Goal: Information Seeking & Learning: Learn about a topic

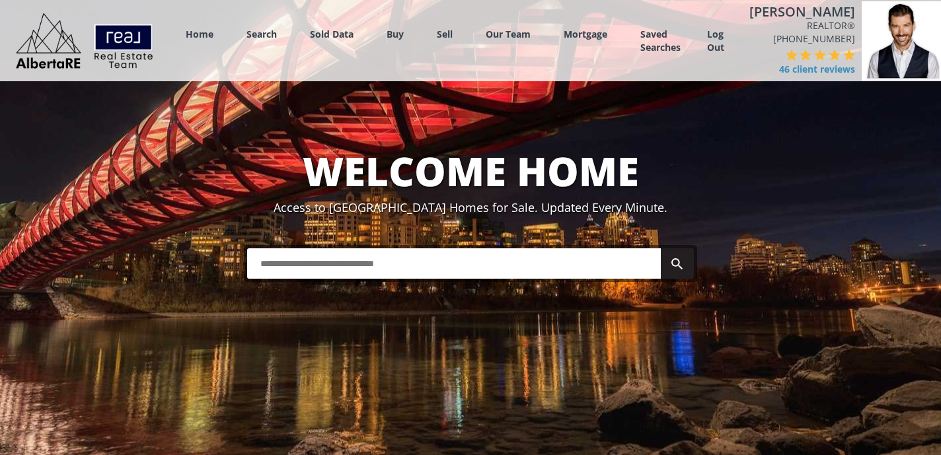
click at [321, 260] on input "text" at bounding box center [453, 263] width 413 height 30
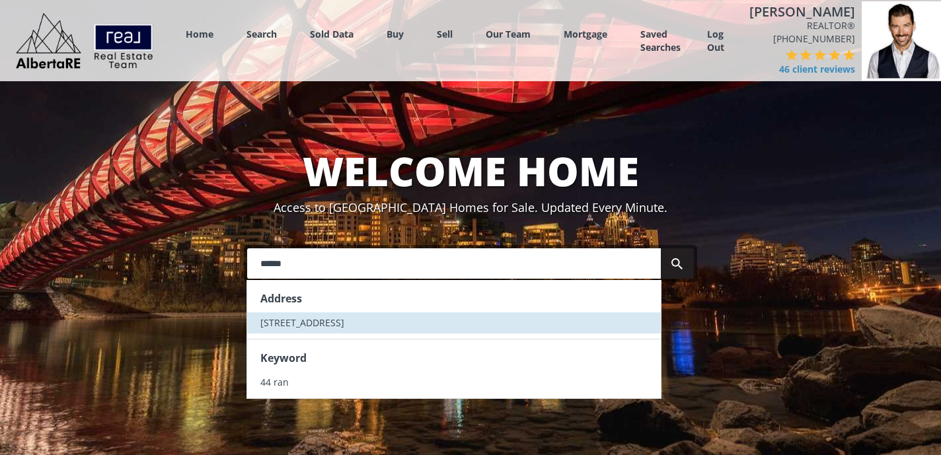
type input "******"
click at [307, 319] on span "44 Ranchers Way" at bounding box center [302, 322] width 84 height 13
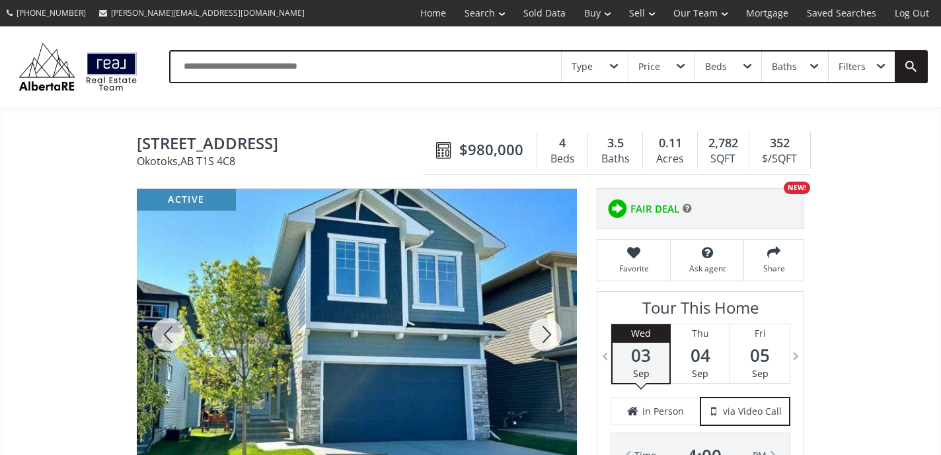
click at [368, 75] on input "text" at bounding box center [365, 67] width 390 height 30
type input "**********"
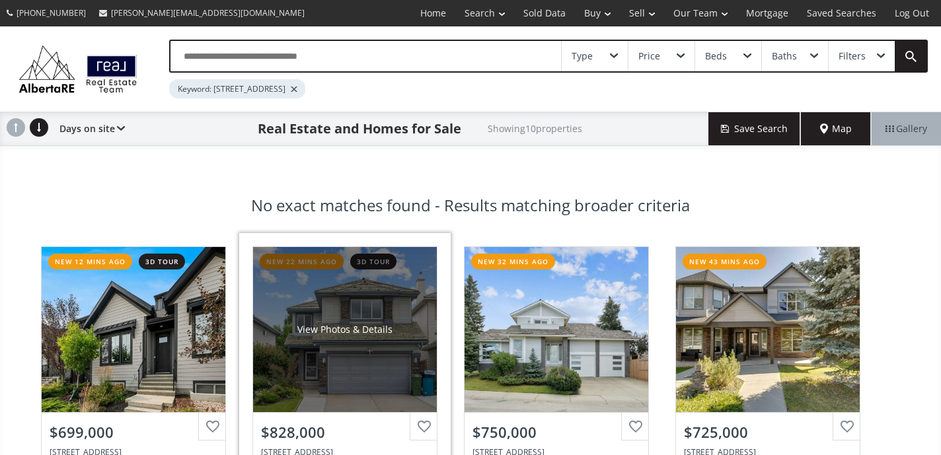
scroll to position [11, 0]
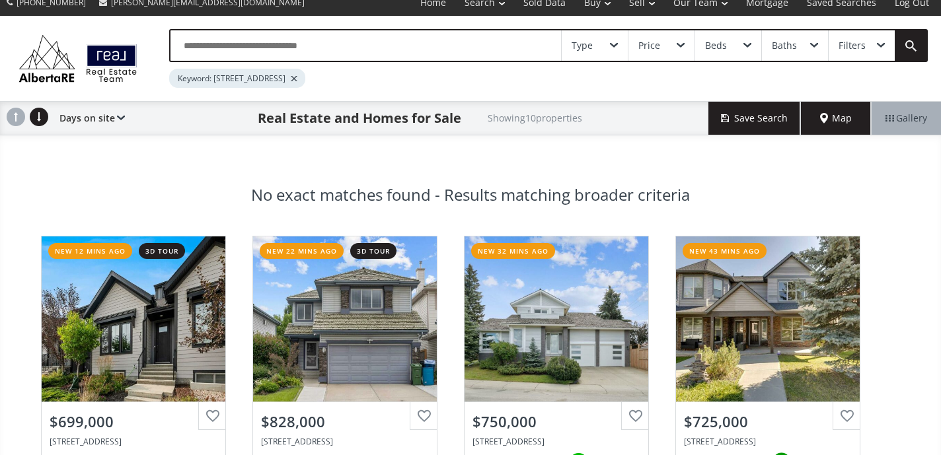
click at [297, 79] on div at bounding box center [294, 78] width 7 height 5
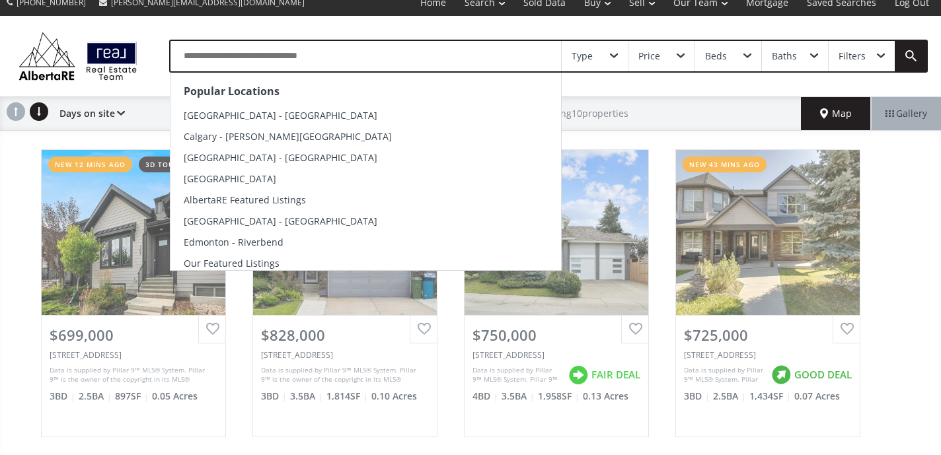
click at [324, 54] on input "text" at bounding box center [365, 56] width 390 height 30
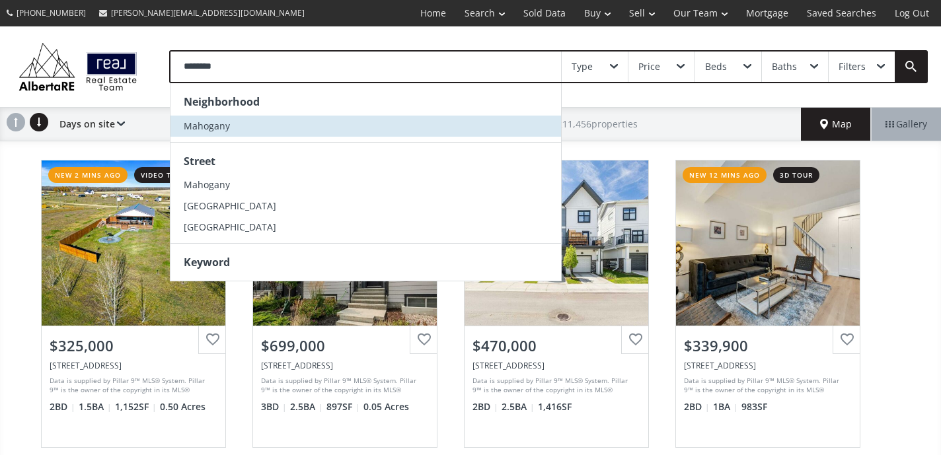
type input "********"
click at [281, 118] on li "Mahogany" at bounding box center [365, 126] width 390 height 21
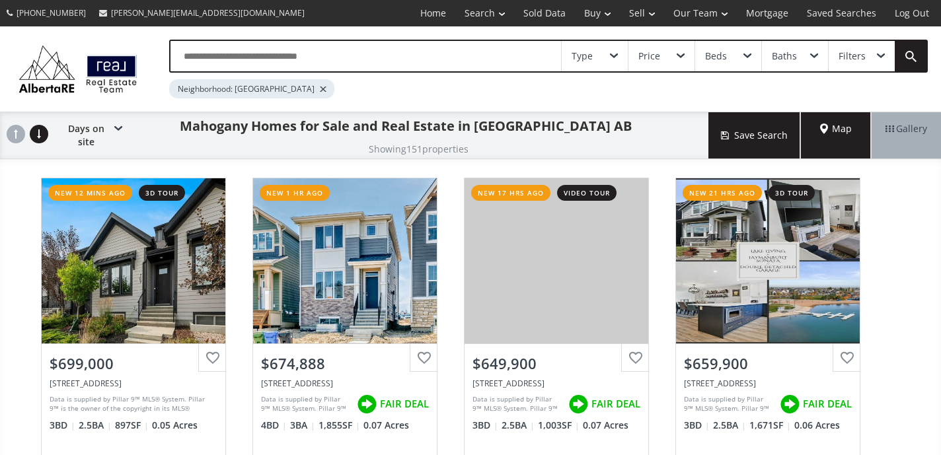
click at [825, 135] on span "Map" at bounding box center [836, 128] width 32 height 13
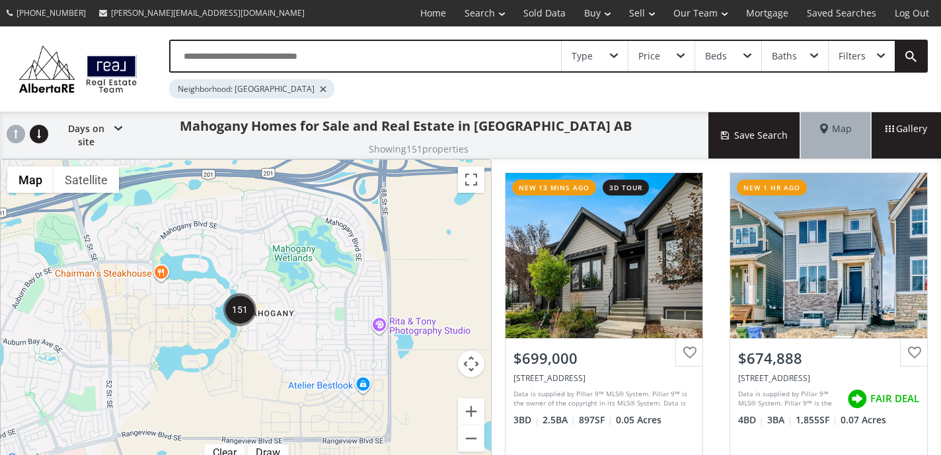
click at [378, 246] on div at bounding box center [246, 314] width 490 height 308
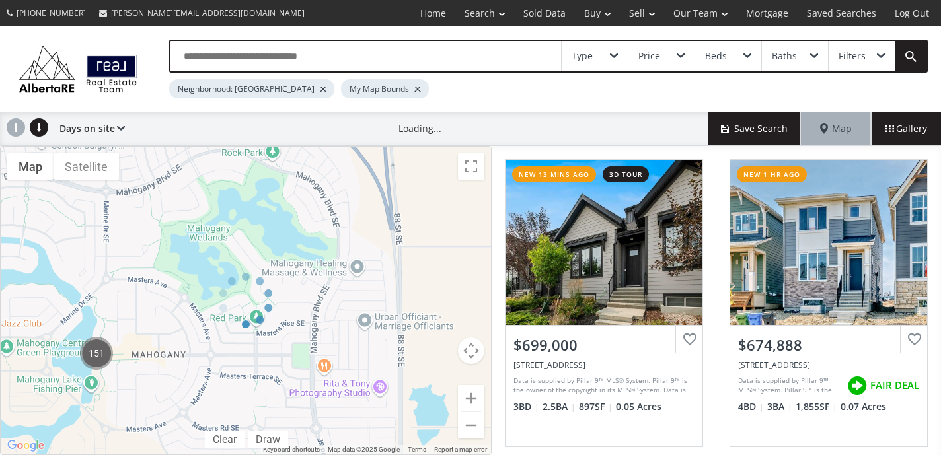
click at [378, 246] on div at bounding box center [245, 300] width 491 height 309
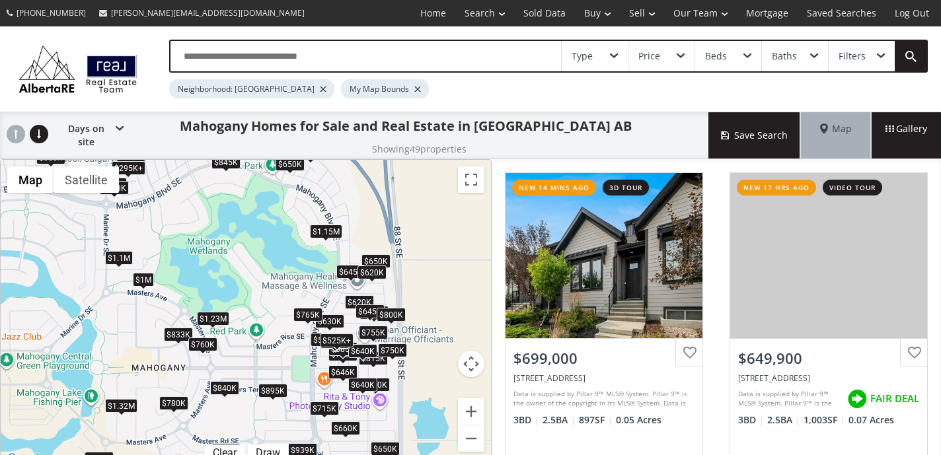
click at [389, 279] on div "$699K $650K $660K $525K+ $755K $725K $650K $939K $895K $833K $715K $450K $840K …" at bounding box center [246, 314] width 490 height 308
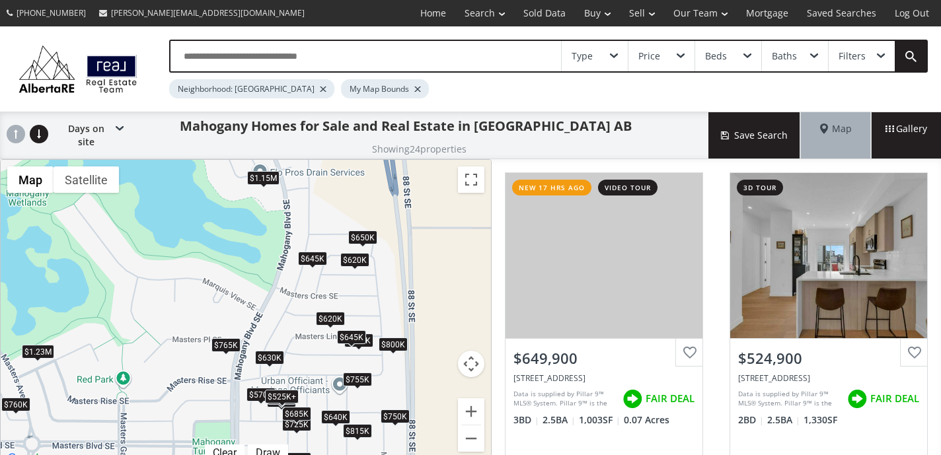
click at [365, 231] on div "$650K" at bounding box center [362, 238] width 29 height 14
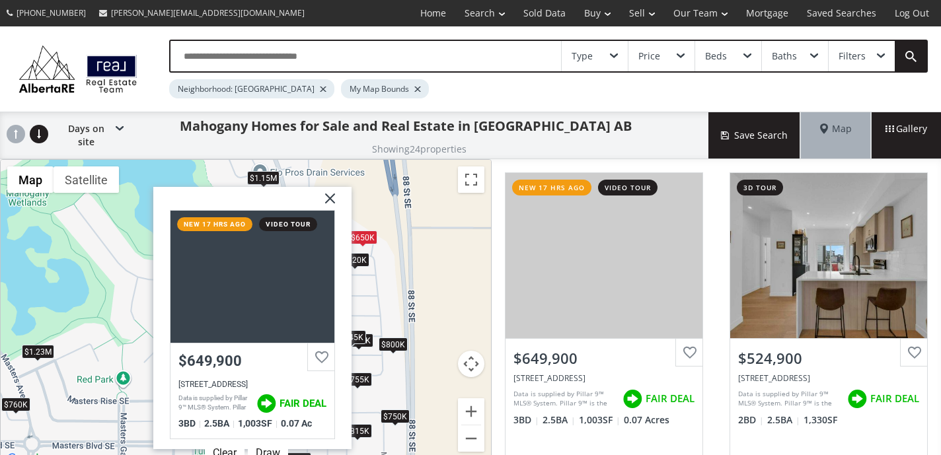
click at [411, 274] on div "$650K $525K+ $755K $725K $1.15M $645K $685K $620K $815K $570K $630K $646K $640K…" at bounding box center [246, 314] width 490 height 308
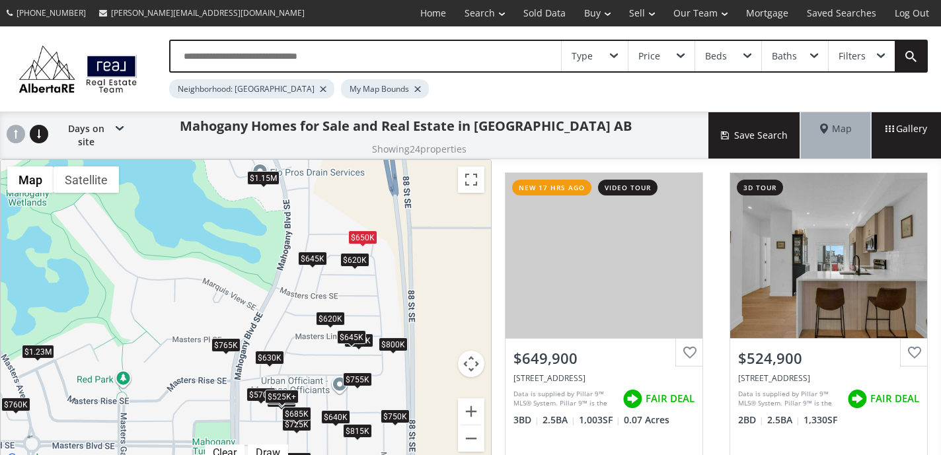
click at [394, 338] on div "$800K" at bounding box center [392, 345] width 29 height 14
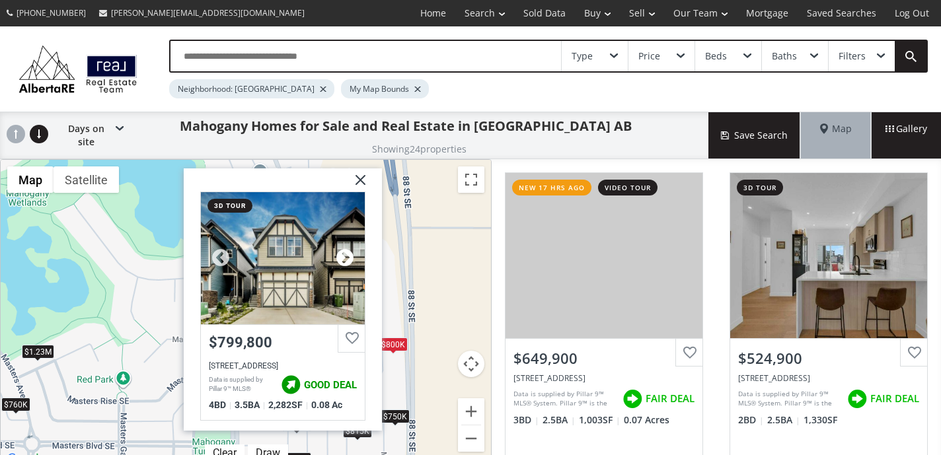
click at [343, 248] on div at bounding box center [345, 258] width 20 height 20
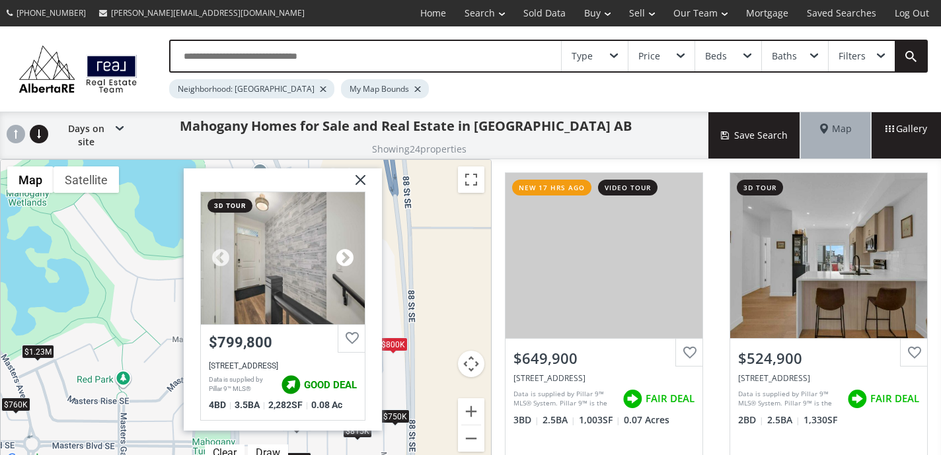
click at [343, 248] on div at bounding box center [345, 258] width 20 height 20
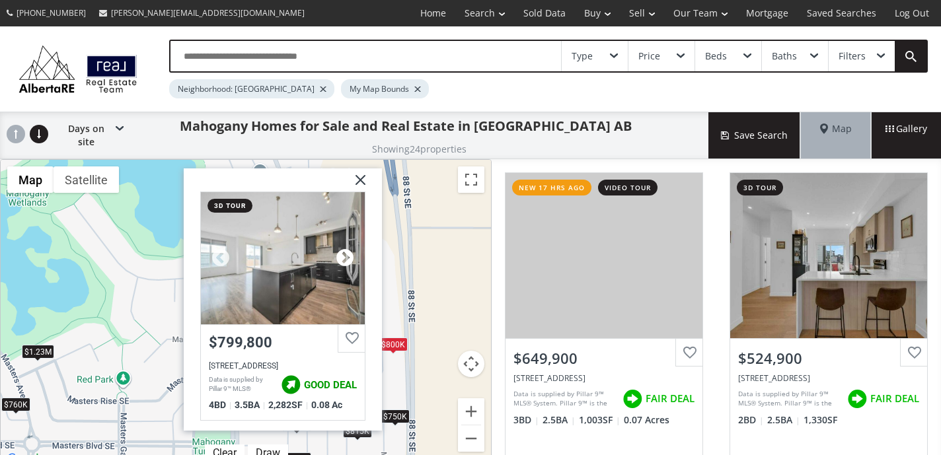
click at [343, 248] on div at bounding box center [345, 258] width 20 height 20
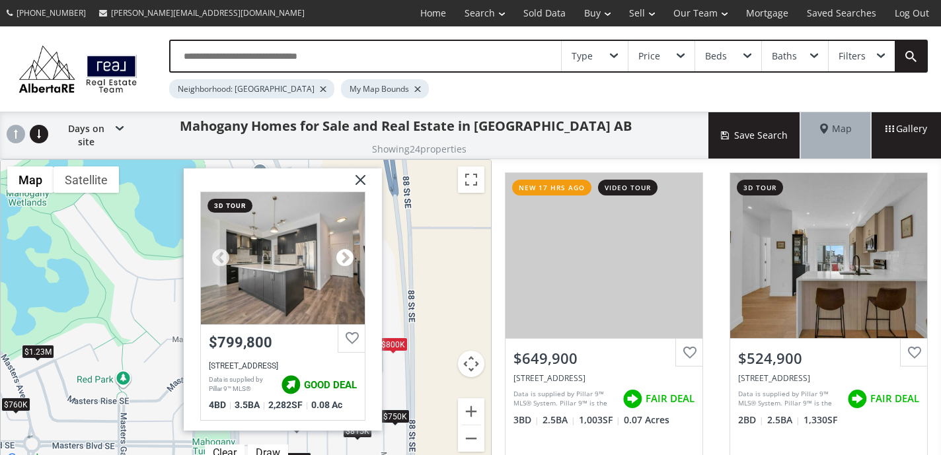
click at [343, 248] on div at bounding box center [345, 258] width 20 height 20
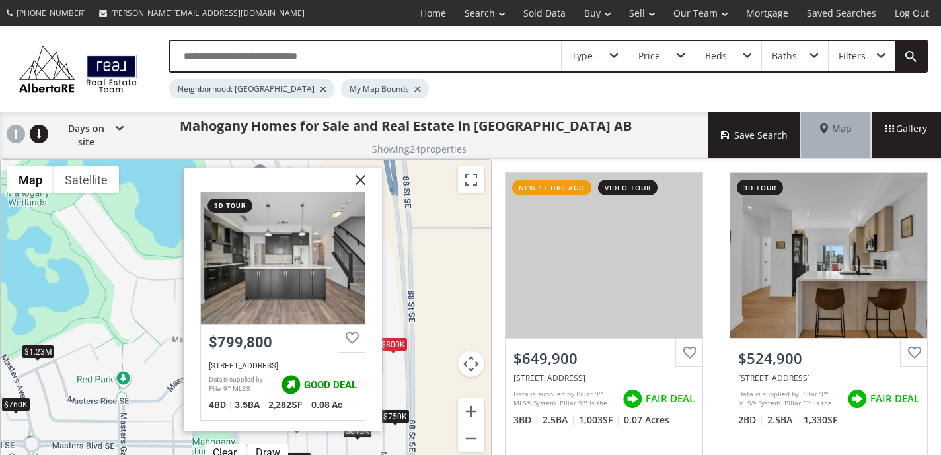
click at [360, 168] on img at bounding box center [355, 184] width 33 height 33
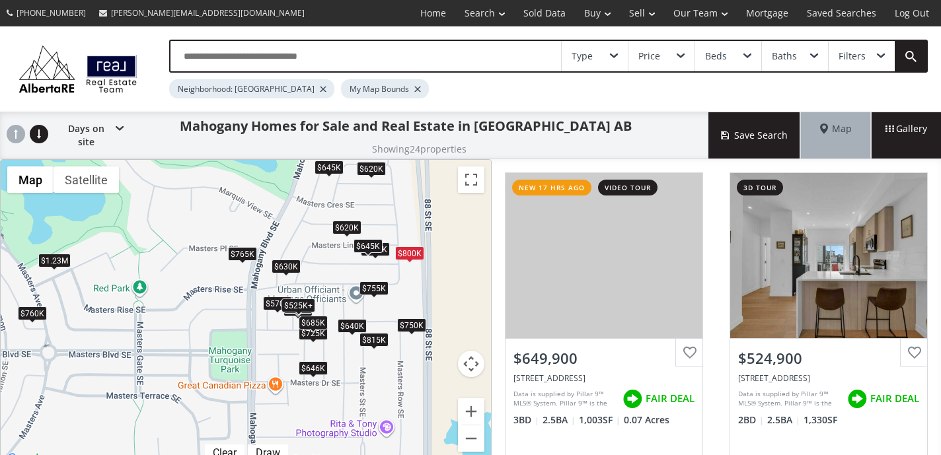
drag, startPoint x: 382, startPoint y: 378, endPoint x: 398, endPoint y: 285, distance: 93.9
click at [398, 285] on div "$650K $525K+ $755K $725K $1.15M $645K $685K $620K $815K $570K $630K $646K $640K…" at bounding box center [246, 314] width 490 height 308
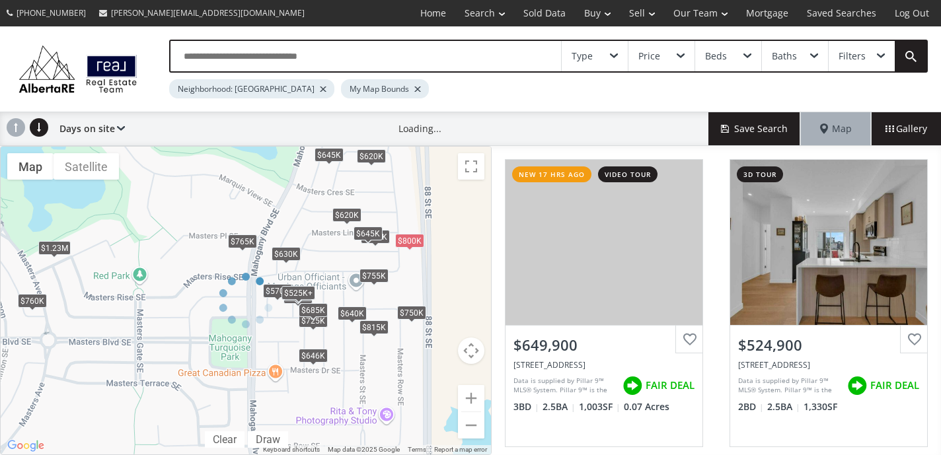
click at [398, 285] on div at bounding box center [245, 300] width 491 height 309
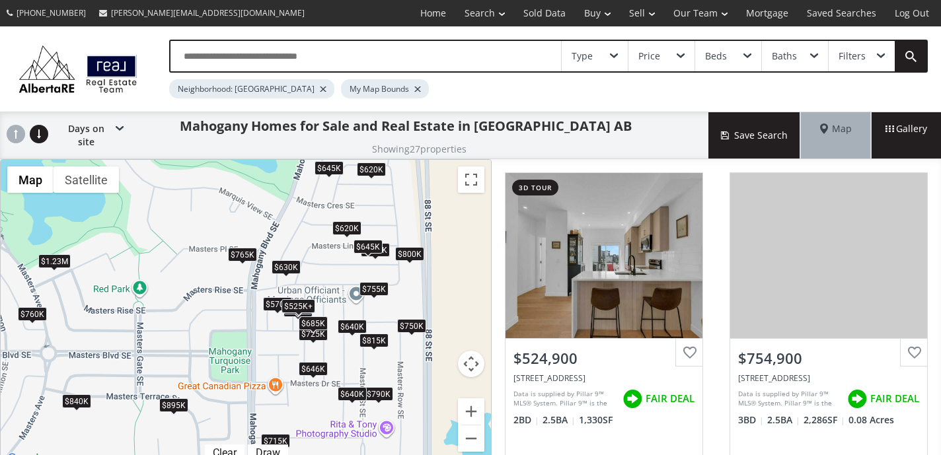
click at [361, 240] on div "$645K" at bounding box center [367, 247] width 29 height 14
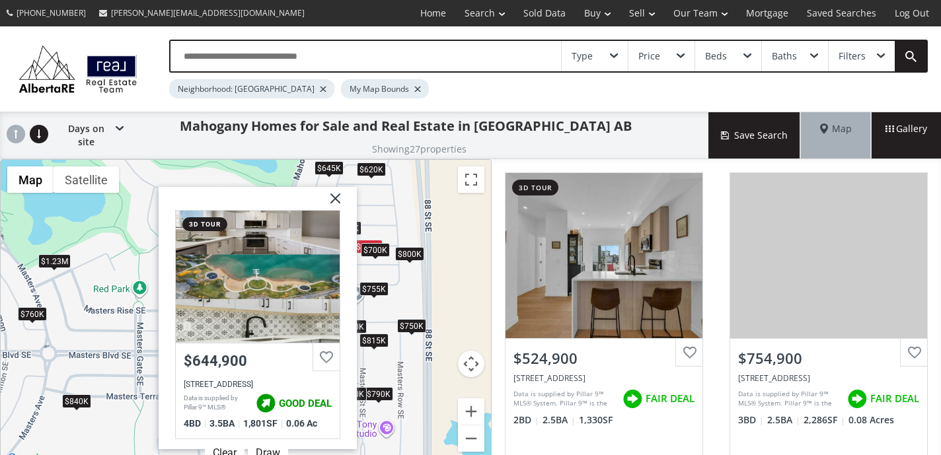
click at [376, 243] on div "$700K" at bounding box center [375, 250] width 29 height 14
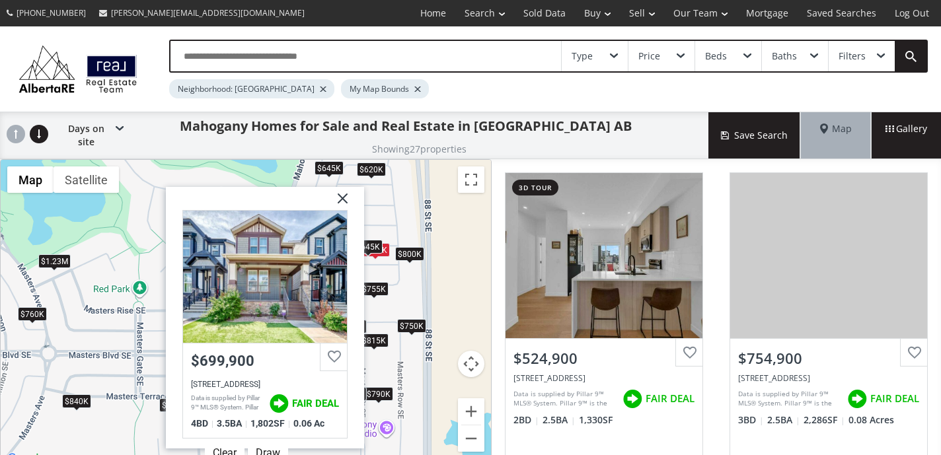
click at [341, 187] on img at bounding box center [337, 203] width 33 height 33
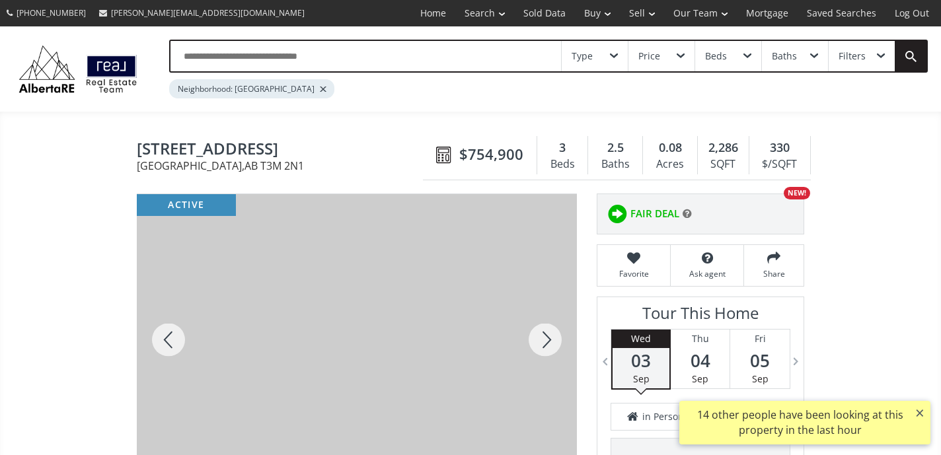
click at [548, 343] on div at bounding box center [544, 339] width 63 height 291
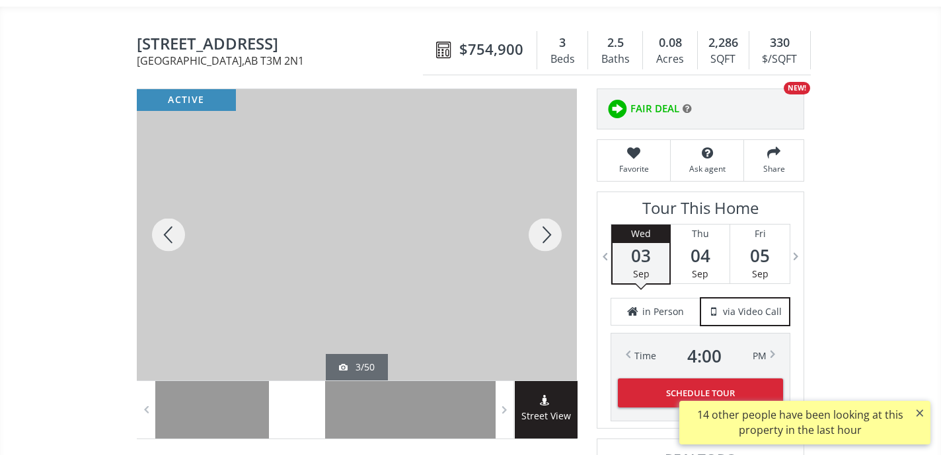
scroll to position [131, 0]
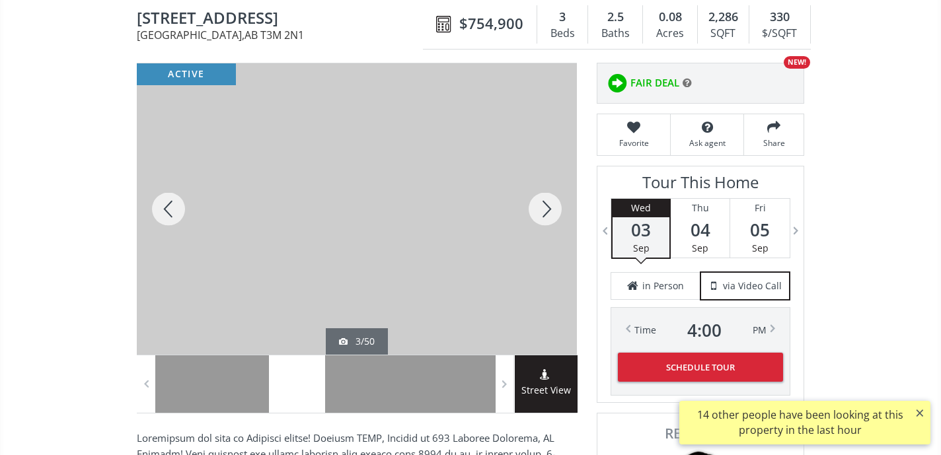
click at [548, 205] on div at bounding box center [544, 208] width 63 height 291
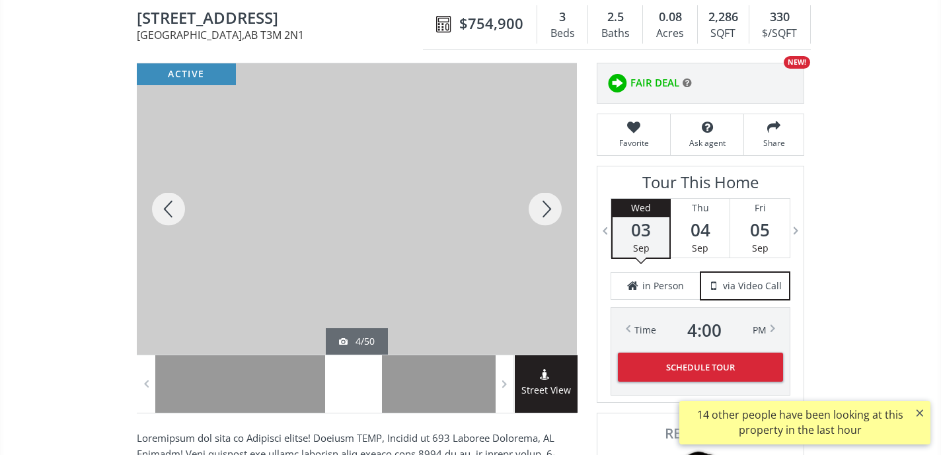
click at [547, 205] on div at bounding box center [544, 208] width 63 height 291
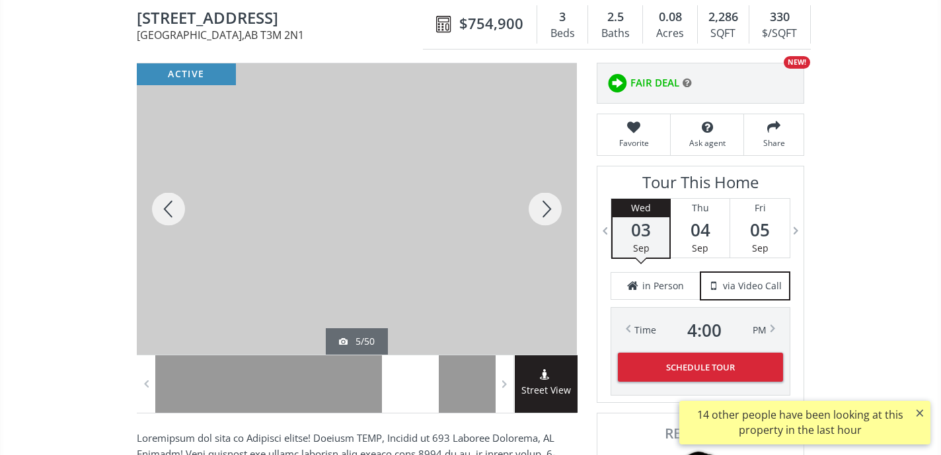
click at [547, 204] on div at bounding box center [544, 208] width 63 height 291
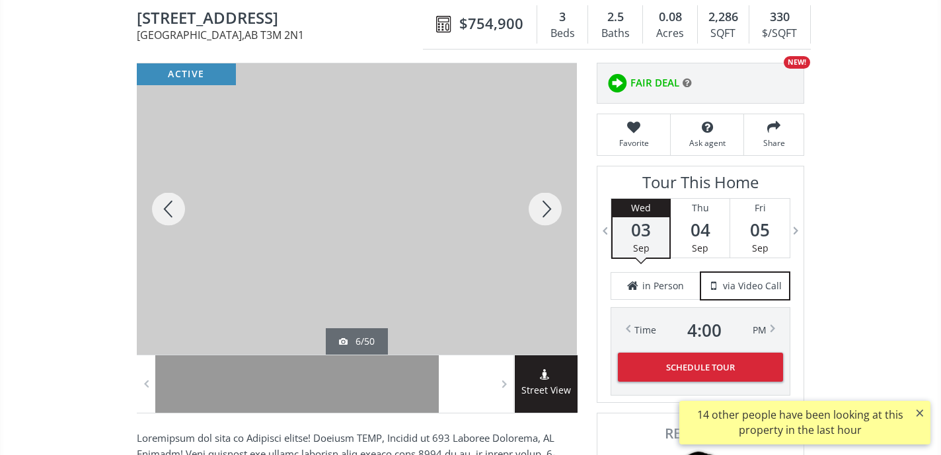
click at [547, 204] on div at bounding box center [544, 208] width 63 height 291
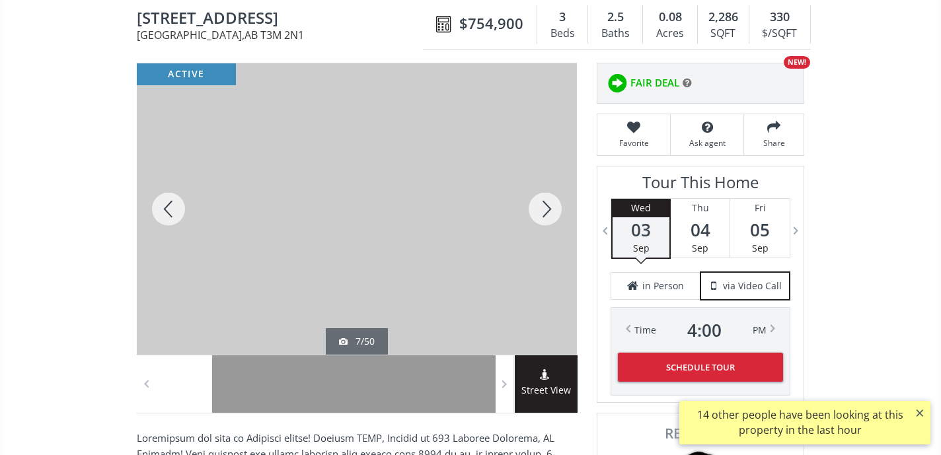
click at [547, 204] on div at bounding box center [544, 208] width 63 height 291
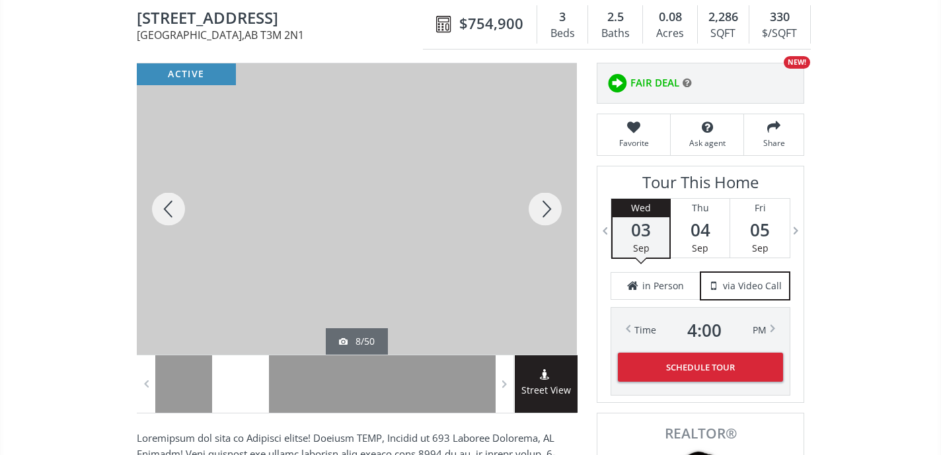
click at [547, 204] on div at bounding box center [544, 208] width 63 height 291
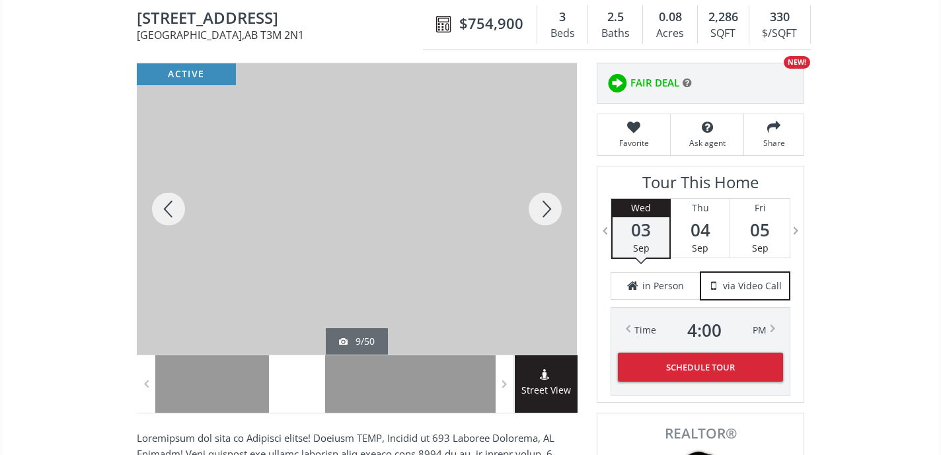
click at [547, 203] on div at bounding box center [544, 208] width 63 height 291
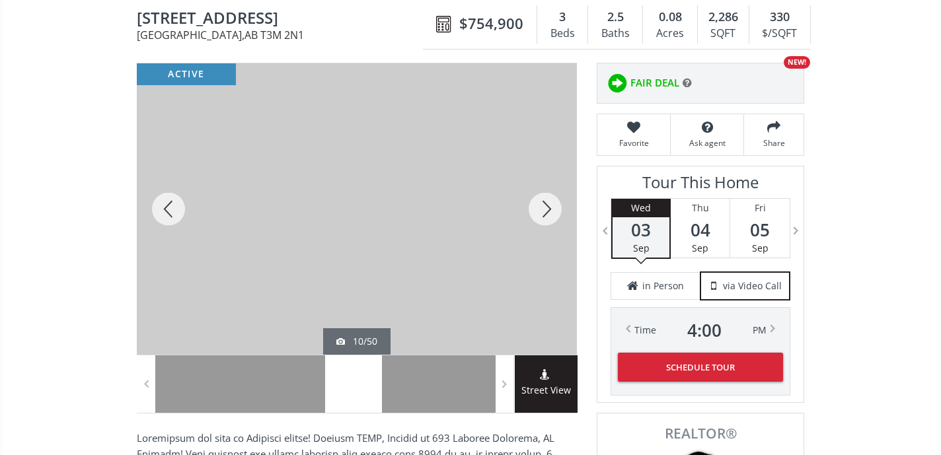
click at [547, 203] on div at bounding box center [544, 208] width 63 height 291
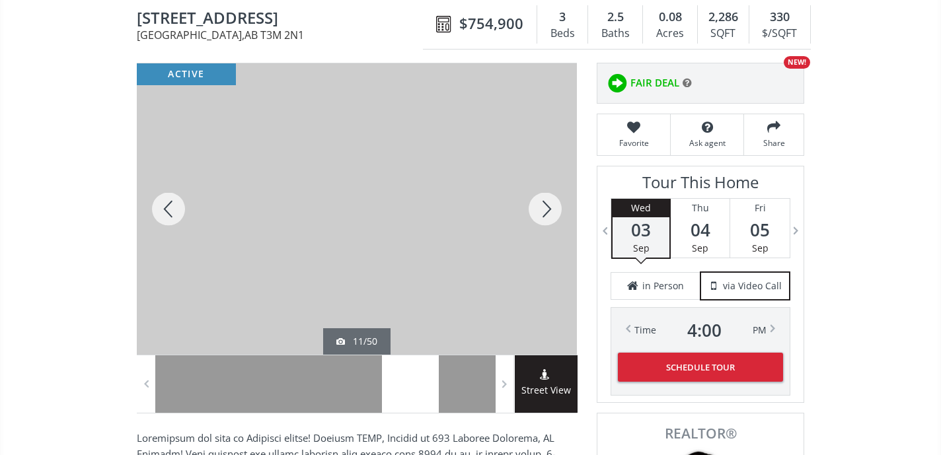
click at [547, 203] on div at bounding box center [544, 208] width 63 height 291
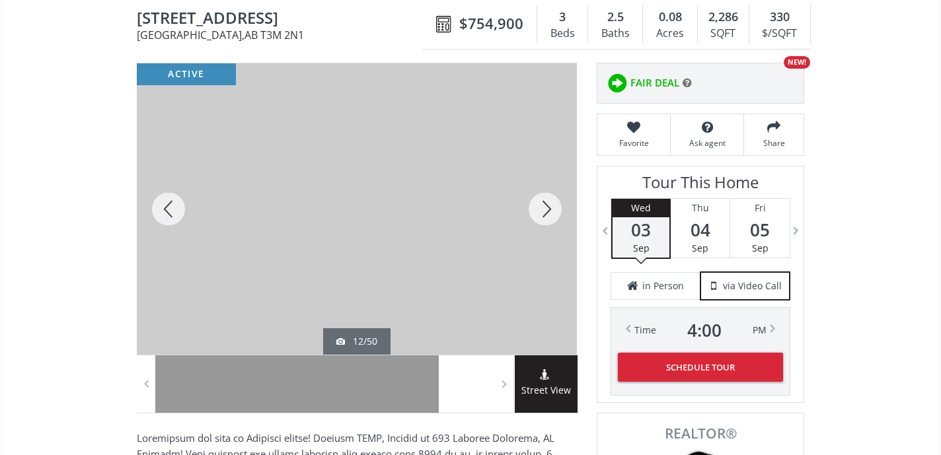
click at [547, 203] on div at bounding box center [544, 208] width 63 height 291
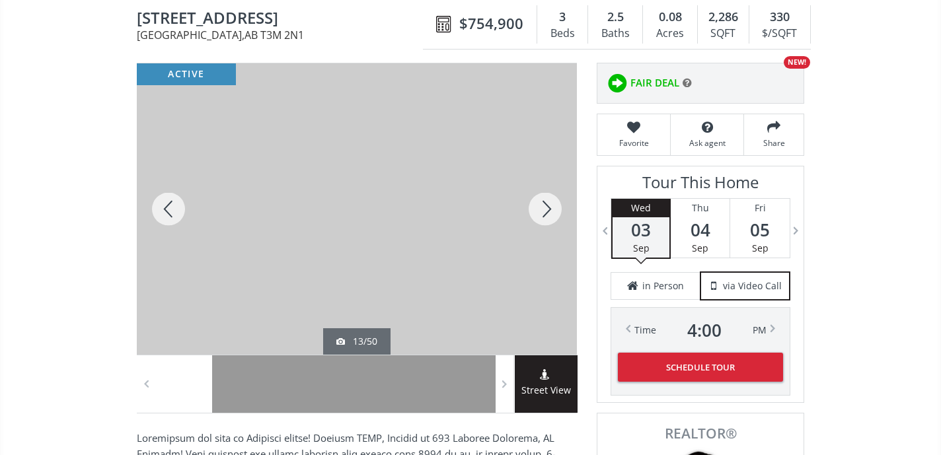
click at [547, 203] on div at bounding box center [544, 208] width 63 height 291
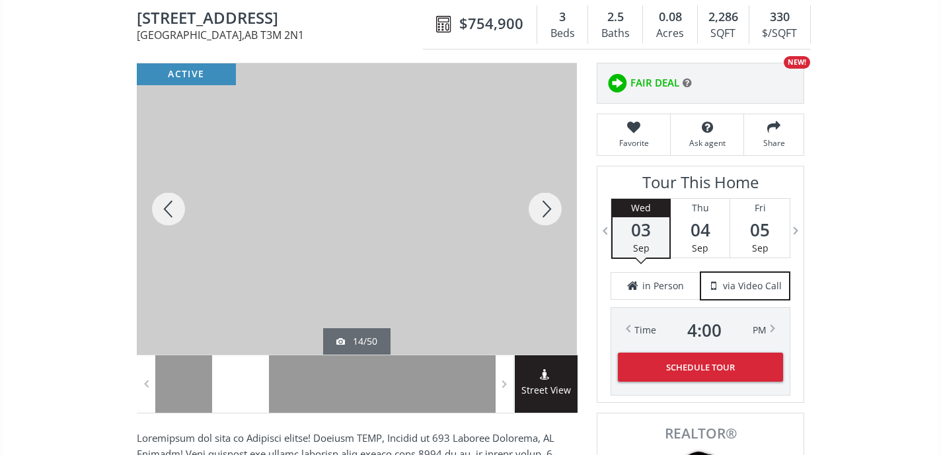
click at [547, 203] on div at bounding box center [544, 208] width 63 height 291
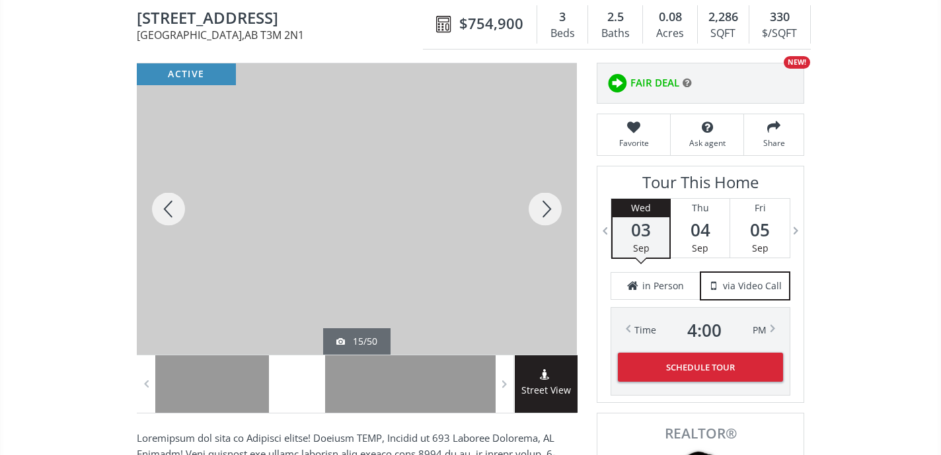
click at [547, 203] on div at bounding box center [544, 208] width 63 height 291
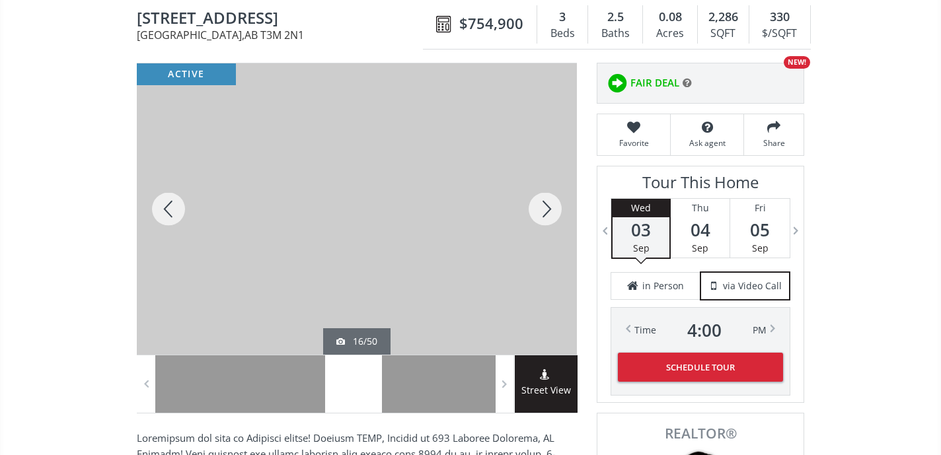
click at [547, 203] on div at bounding box center [544, 208] width 63 height 291
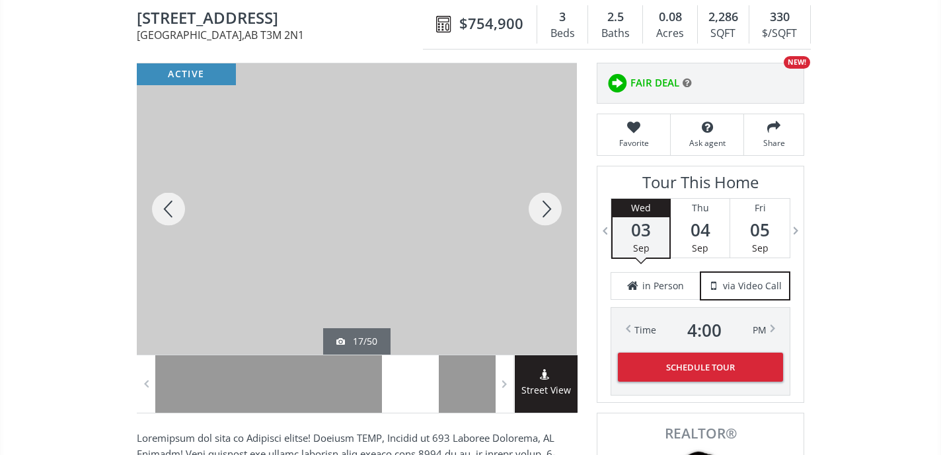
click at [547, 203] on div at bounding box center [544, 208] width 63 height 291
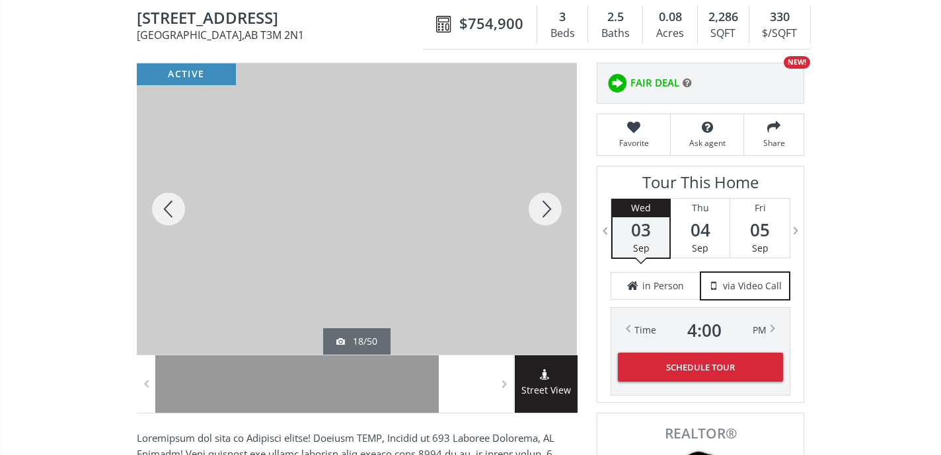
click at [547, 203] on div at bounding box center [544, 208] width 63 height 291
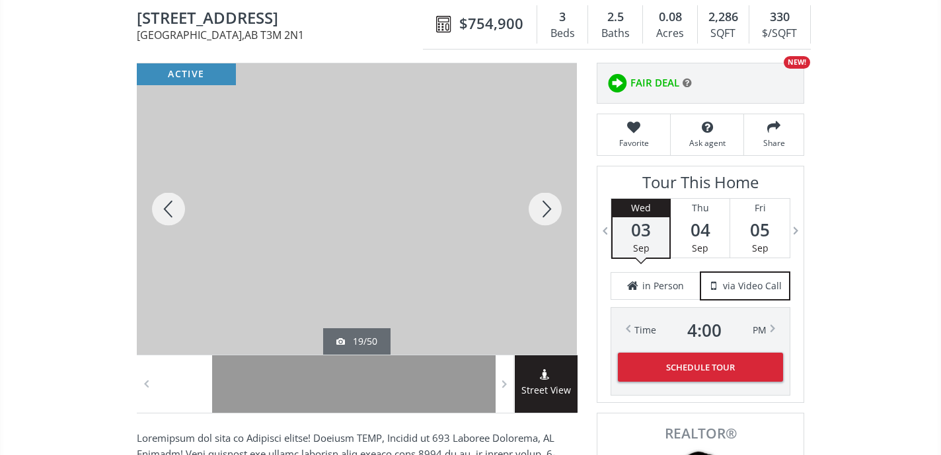
click at [547, 203] on div at bounding box center [544, 208] width 63 height 291
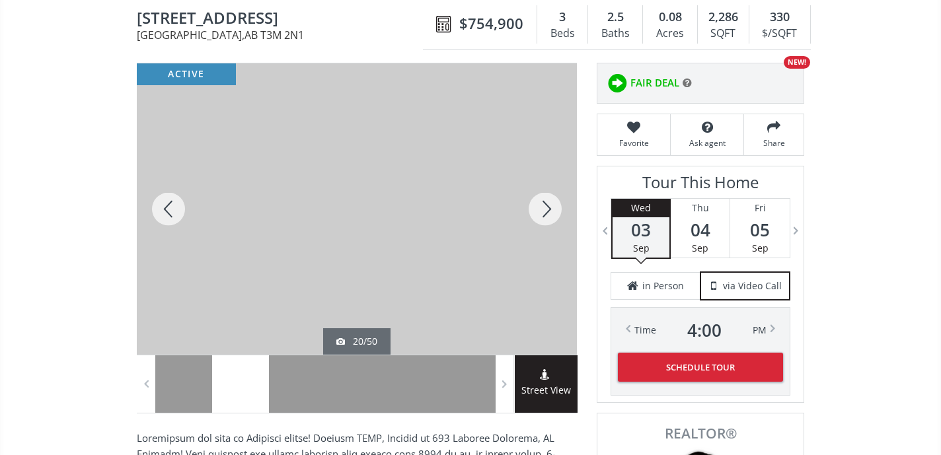
click at [547, 203] on div at bounding box center [544, 208] width 63 height 291
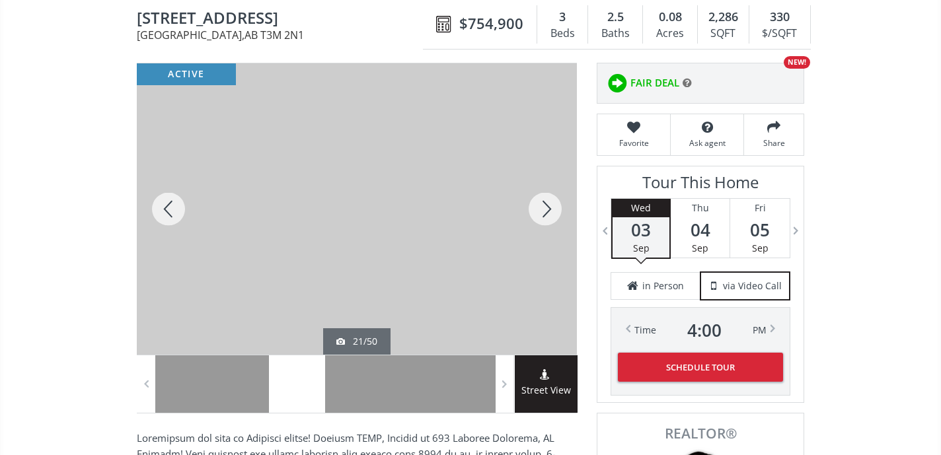
click at [546, 203] on div at bounding box center [544, 208] width 63 height 291
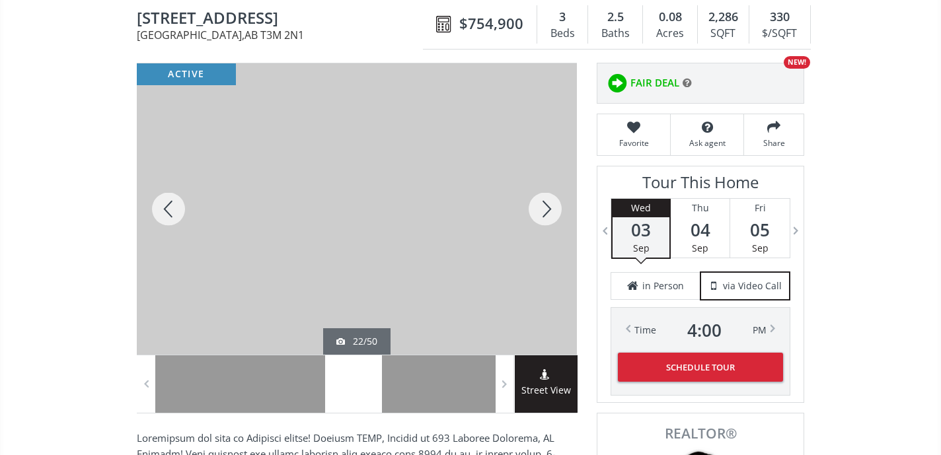
click at [546, 203] on div at bounding box center [544, 208] width 63 height 291
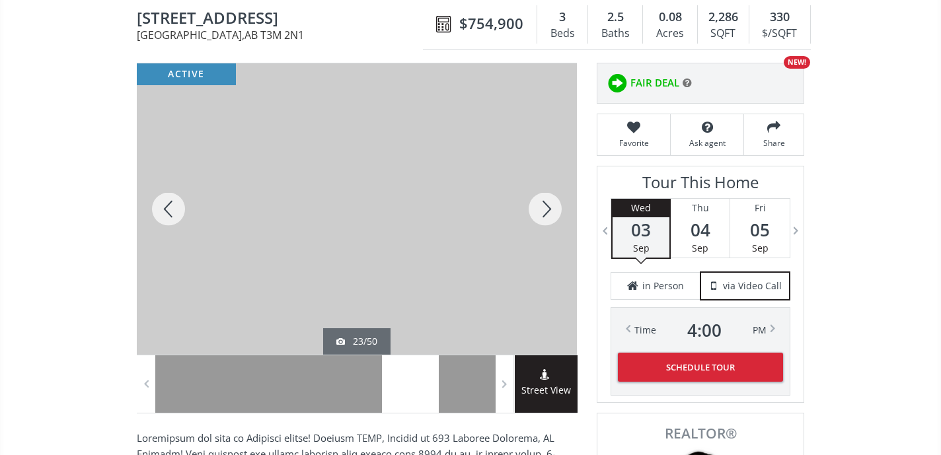
click at [546, 203] on div at bounding box center [544, 208] width 63 height 291
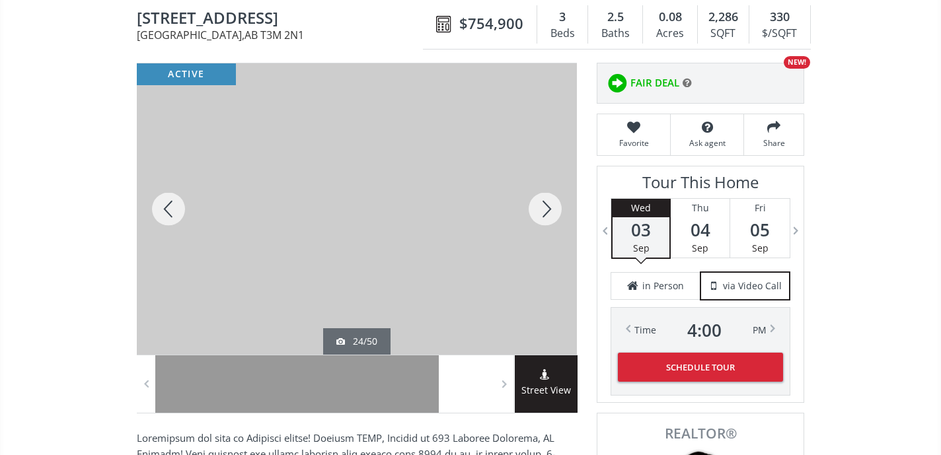
click at [546, 203] on div at bounding box center [544, 208] width 63 height 291
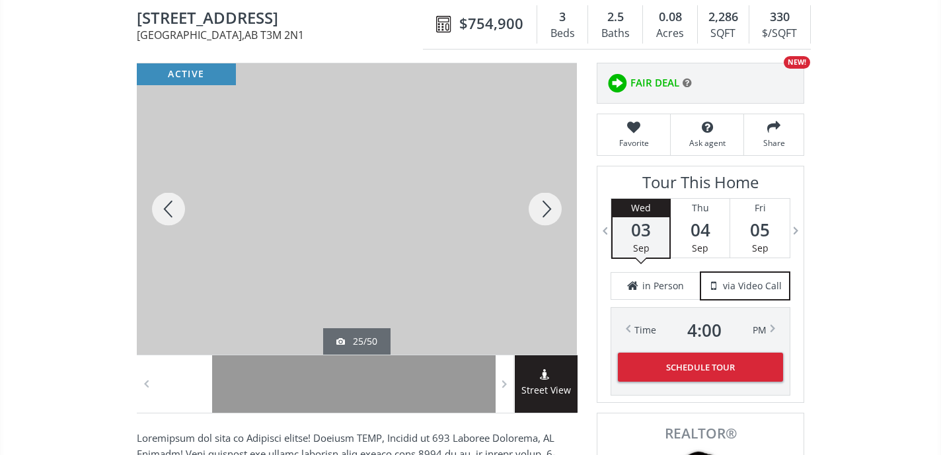
click at [546, 203] on div at bounding box center [544, 208] width 63 height 291
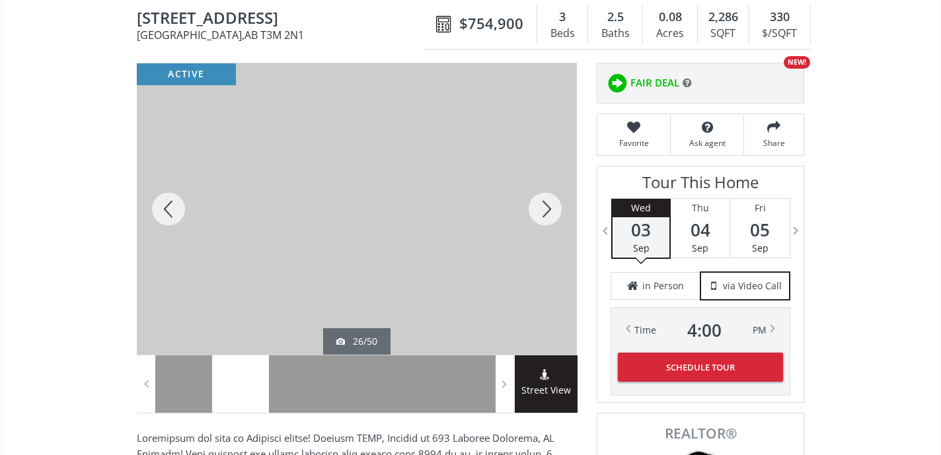
click at [546, 203] on div at bounding box center [544, 208] width 63 height 291
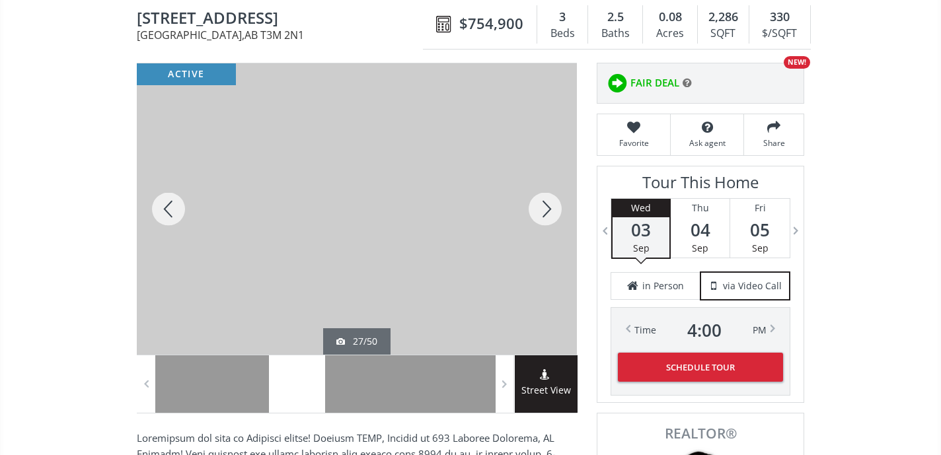
click at [546, 203] on div at bounding box center [544, 208] width 63 height 291
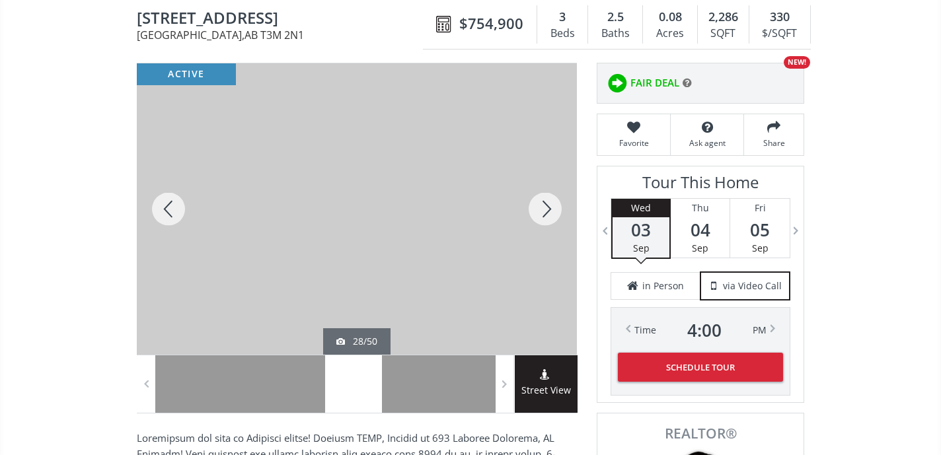
click at [546, 203] on div at bounding box center [544, 208] width 63 height 291
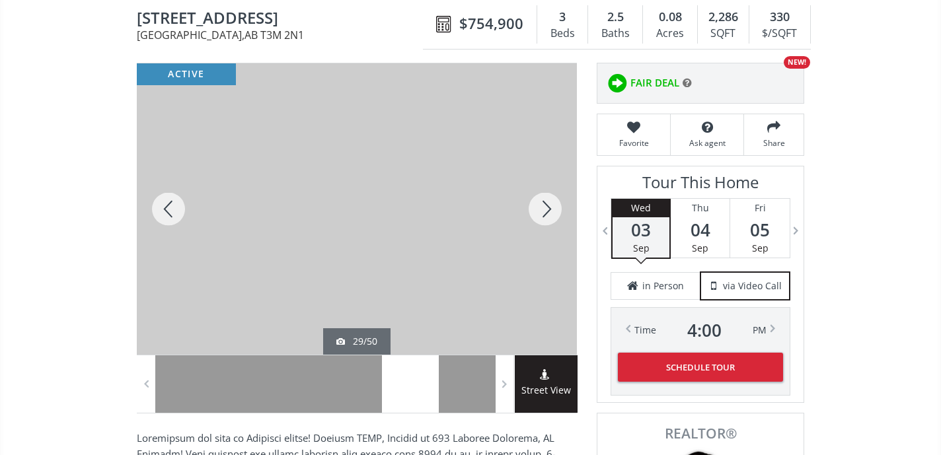
click at [546, 203] on div at bounding box center [544, 208] width 63 height 291
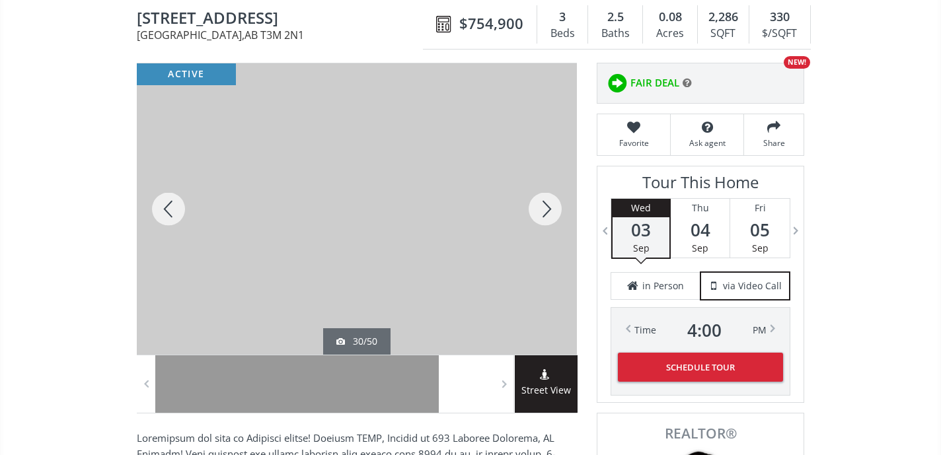
click at [546, 203] on div at bounding box center [544, 208] width 63 height 291
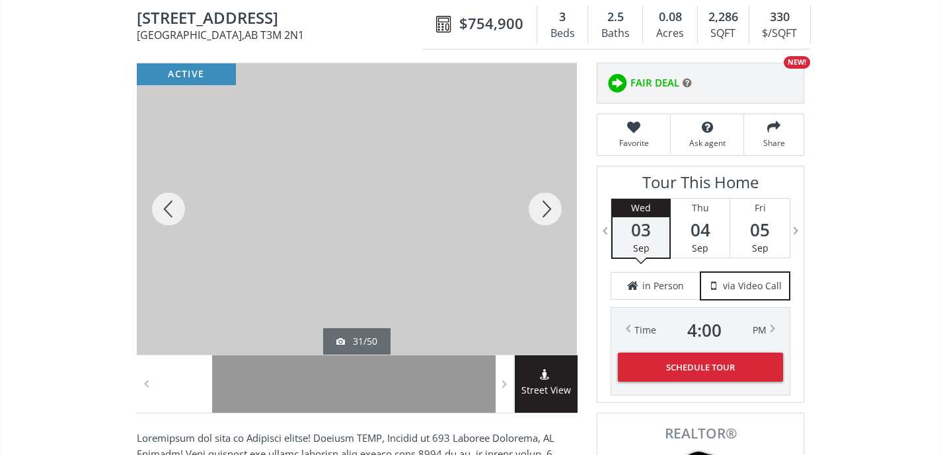
click at [546, 203] on div at bounding box center [544, 208] width 63 height 291
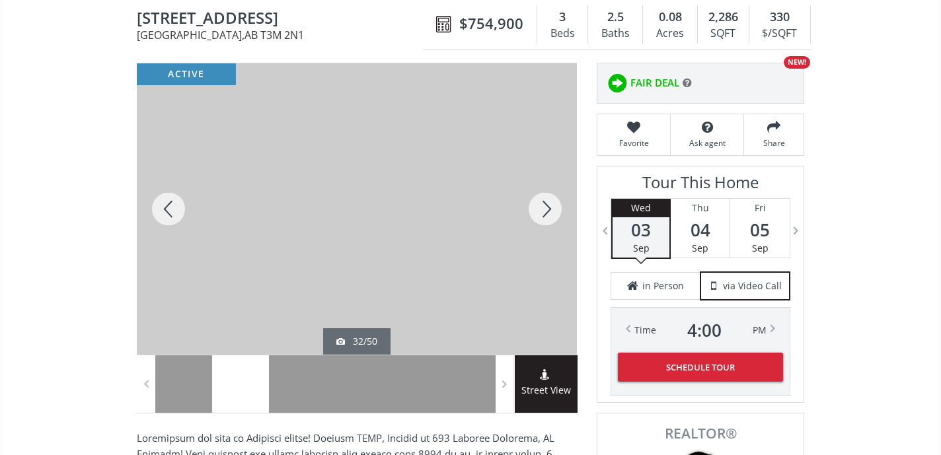
click at [546, 203] on div at bounding box center [544, 208] width 63 height 291
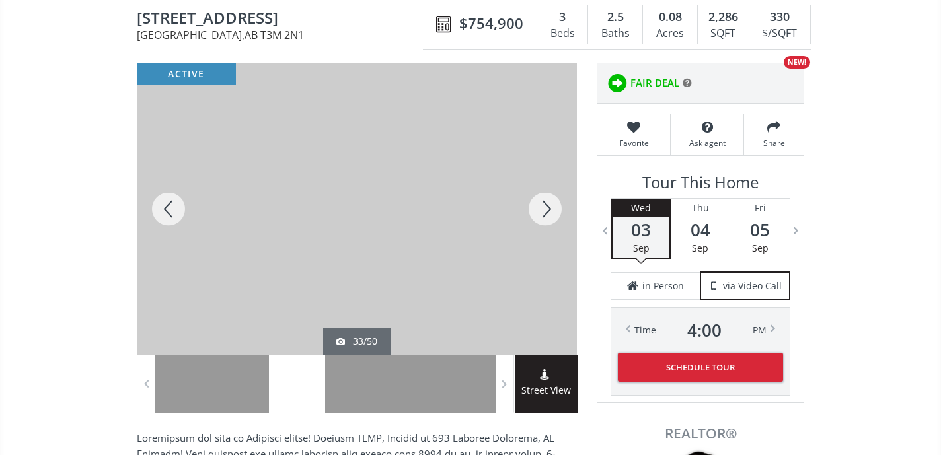
click at [546, 203] on div at bounding box center [544, 208] width 63 height 291
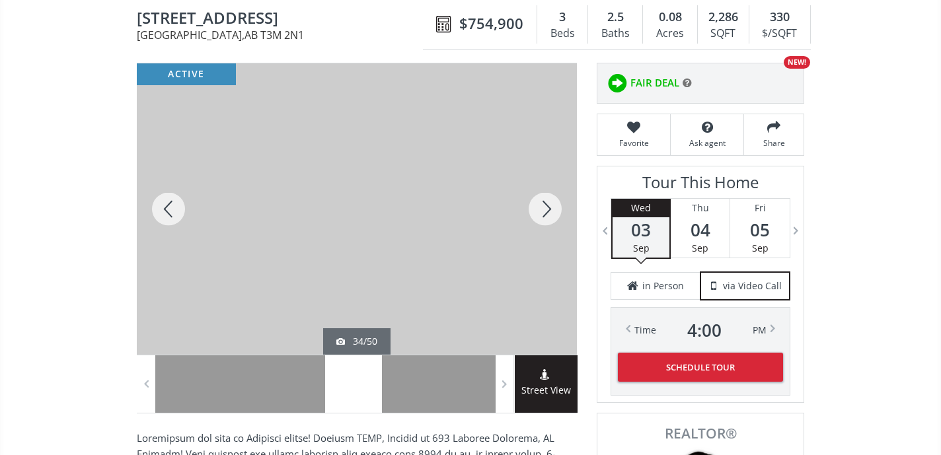
click at [546, 203] on div at bounding box center [544, 208] width 63 height 291
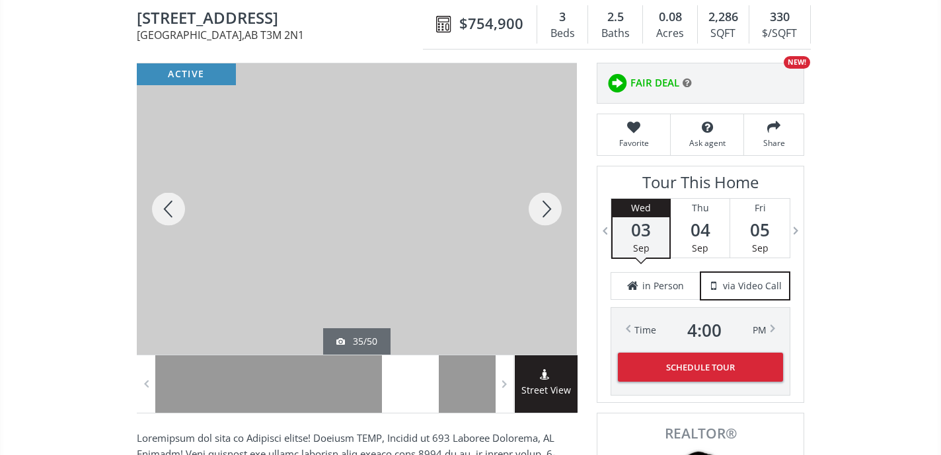
click at [546, 203] on div at bounding box center [544, 208] width 63 height 291
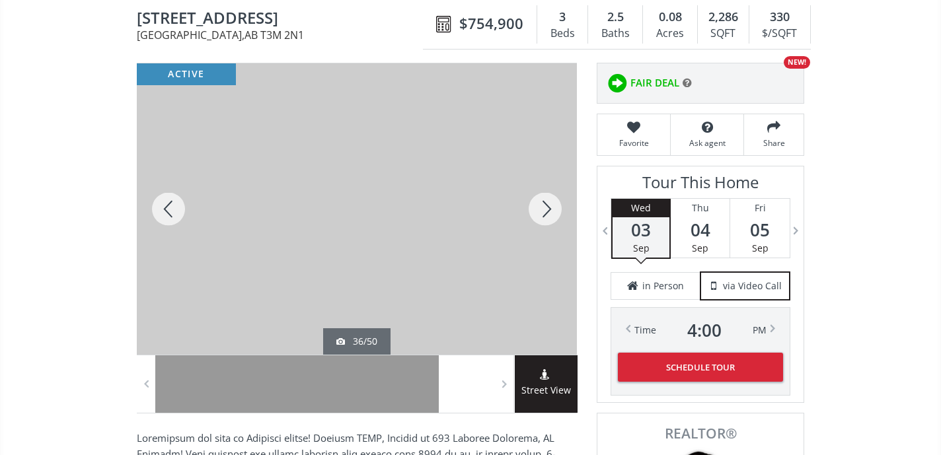
click at [546, 203] on div at bounding box center [544, 208] width 63 height 291
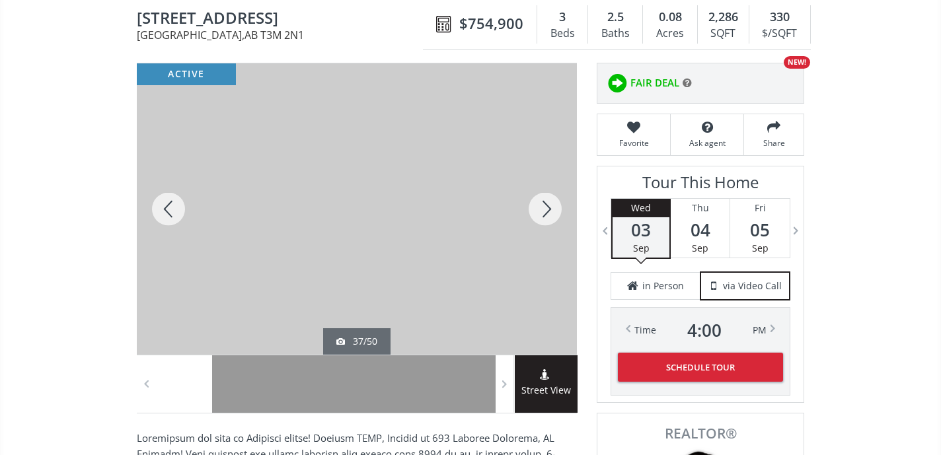
click at [546, 203] on div at bounding box center [544, 208] width 63 height 291
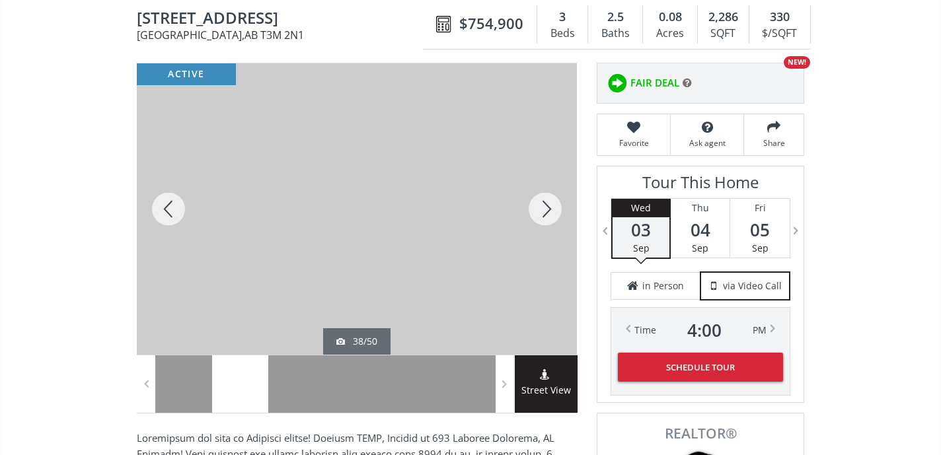
click at [546, 203] on div at bounding box center [544, 208] width 63 height 291
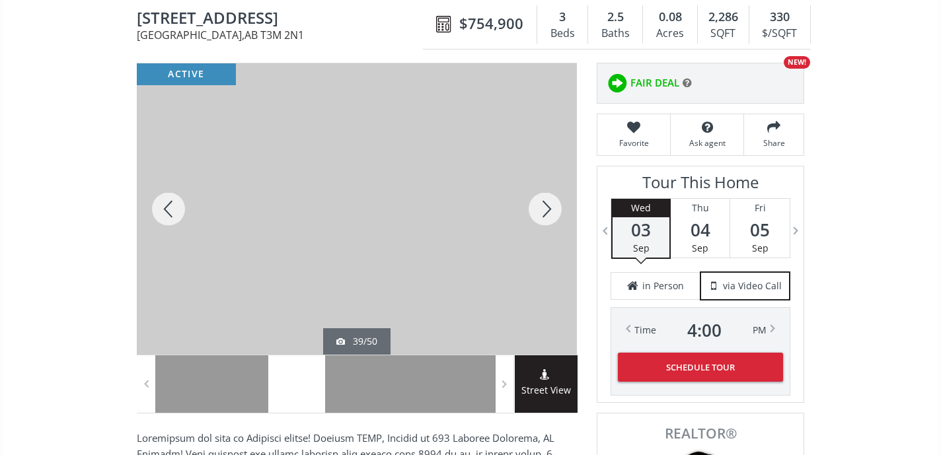
click at [543, 204] on div at bounding box center [544, 208] width 63 height 291
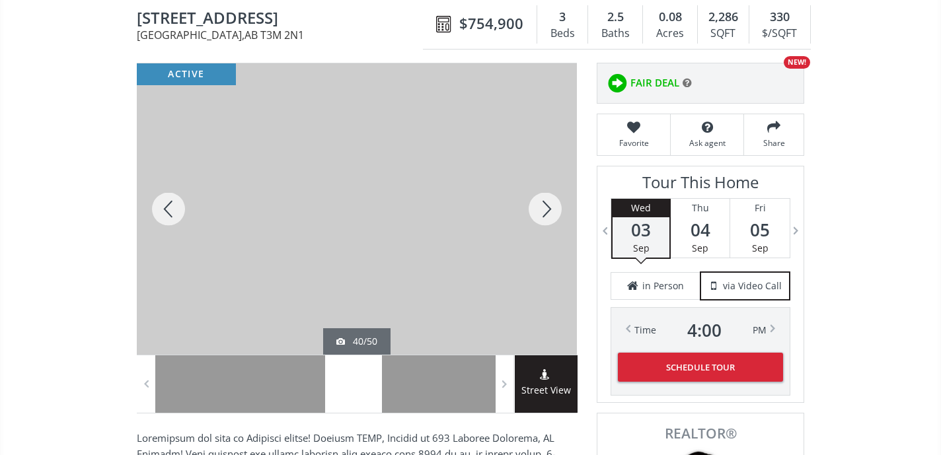
click at [543, 204] on div at bounding box center [544, 208] width 63 height 291
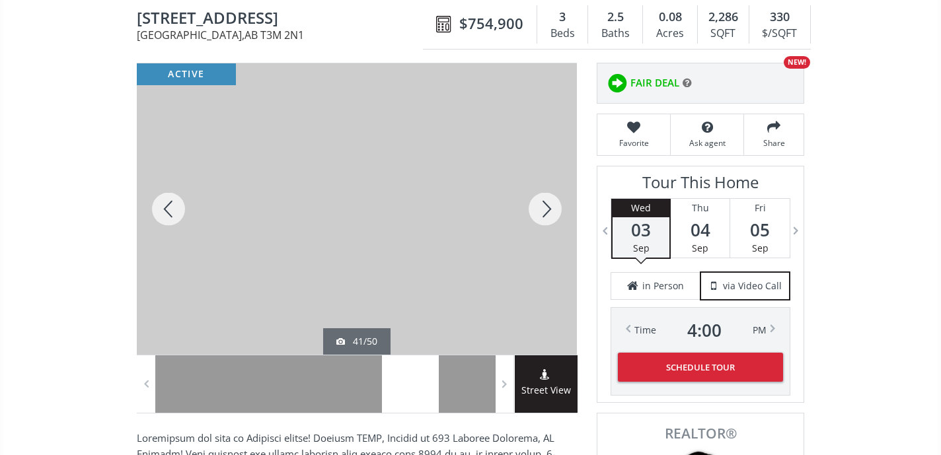
click at [543, 204] on div at bounding box center [544, 208] width 63 height 291
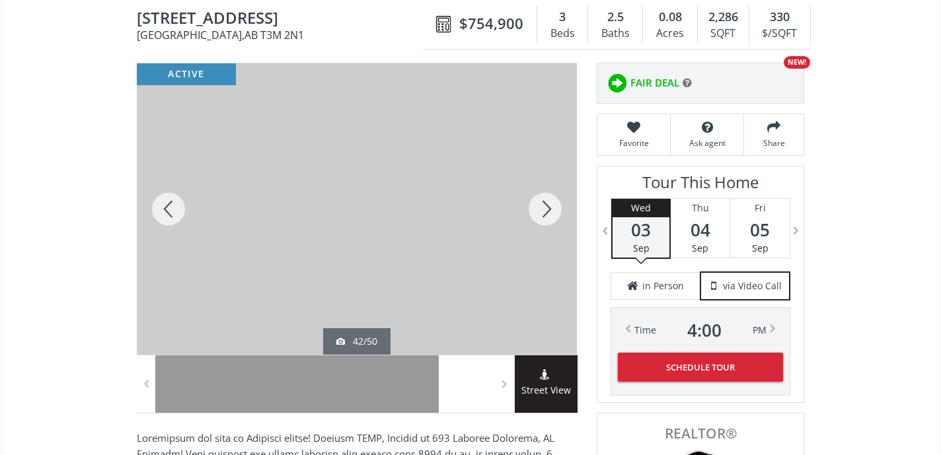
click at [543, 204] on div at bounding box center [544, 208] width 63 height 291
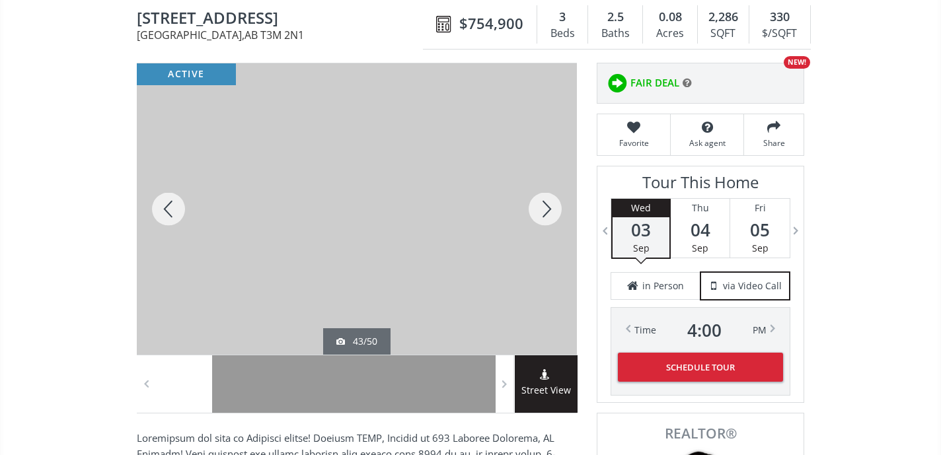
click at [543, 204] on div at bounding box center [544, 208] width 63 height 291
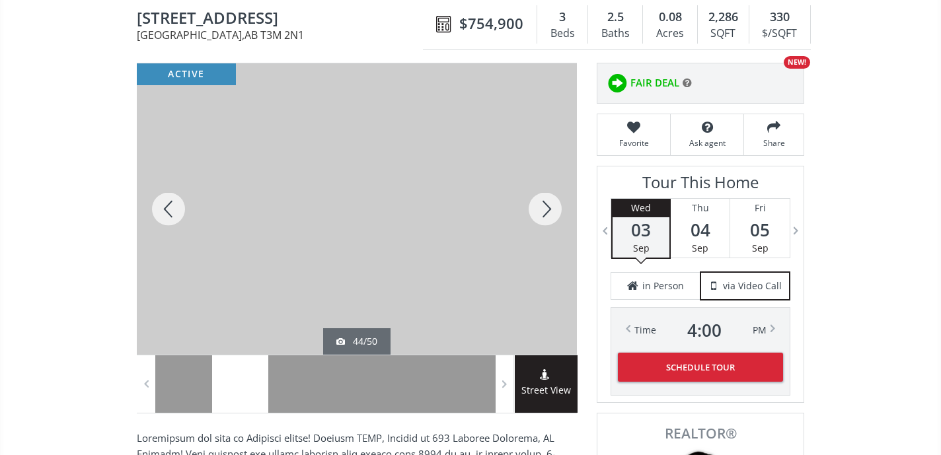
click at [543, 204] on div at bounding box center [544, 208] width 63 height 291
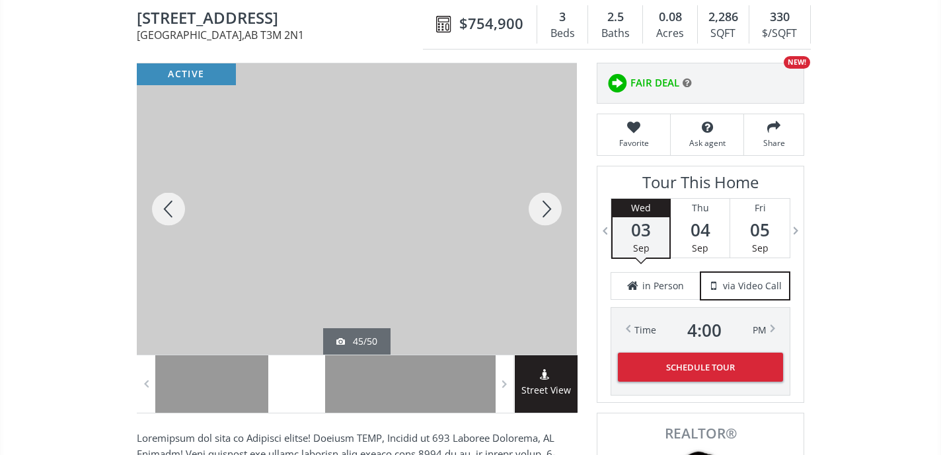
click at [543, 204] on div at bounding box center [544, 208] width 63 height 291
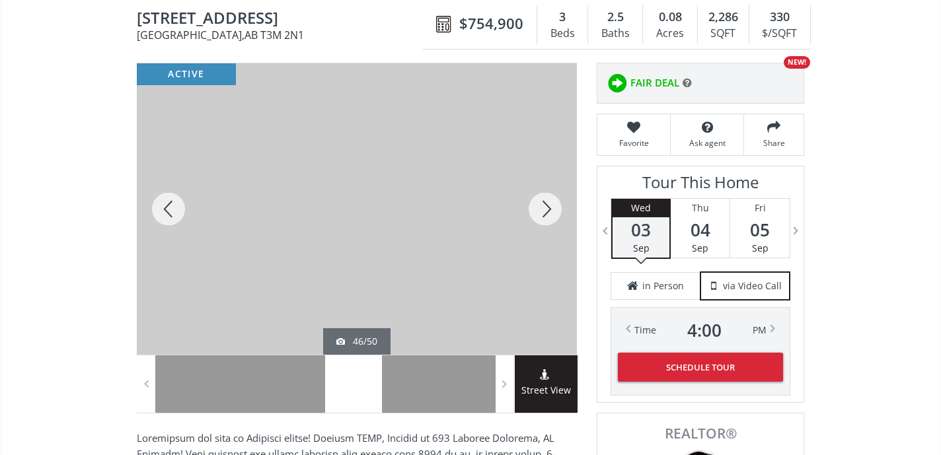
click at [543, 204] on div at bounding box center [544, 208] width 63 height 291
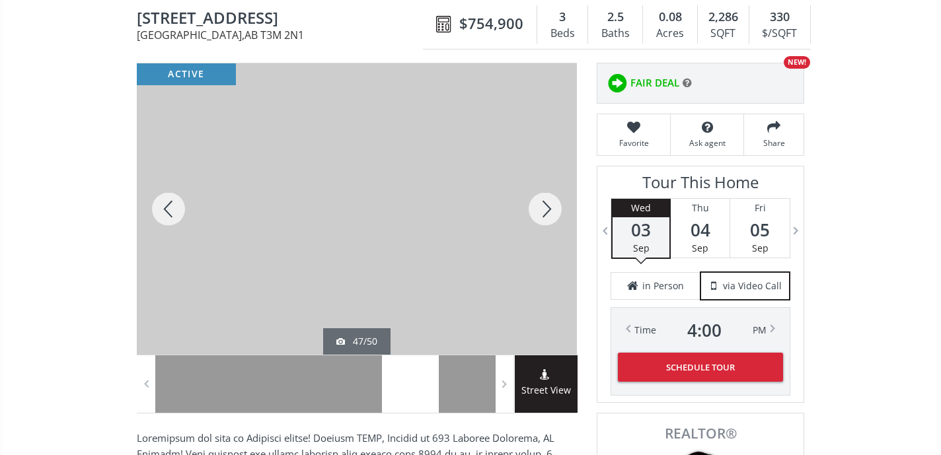
click at [543, 204] on div at bounding box center [544, 208] width 63 height 291
